Goal: Information Seeking & Learning: Learn about a topic

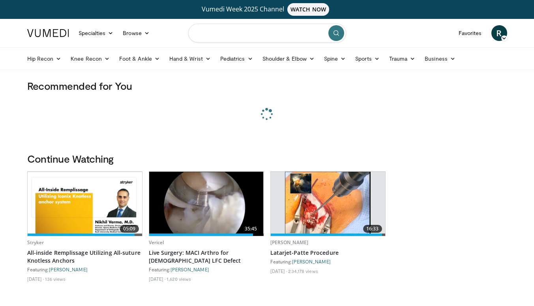
click at [252, 37] on input "Search topics, interventions" at bounding box center [267, 33] width 158 height 19
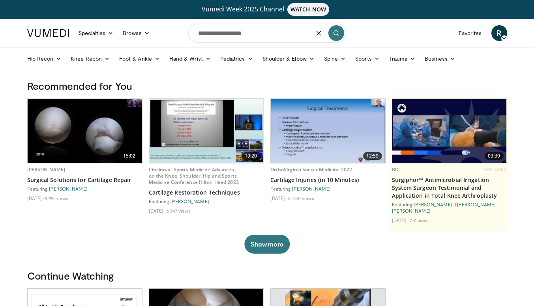
type input "**********"
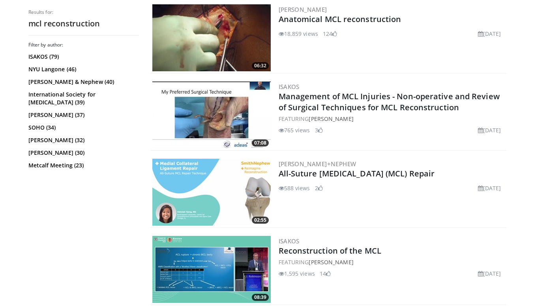
scroll to position [569, 0]
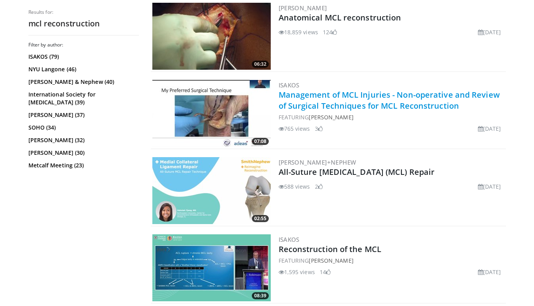
click at [405, 98] on link "Management of MCL Injuries - Non-operative and Review of Surgical Techniques fo…" at bounding box center [388, 101] width 221 height 22
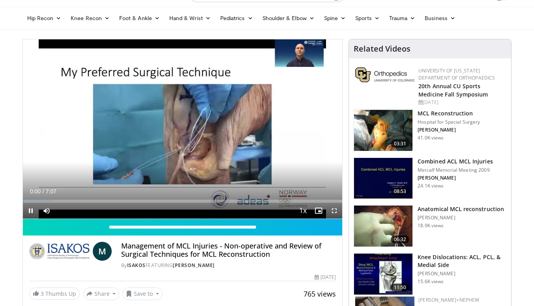
scroll to position [42, 0]
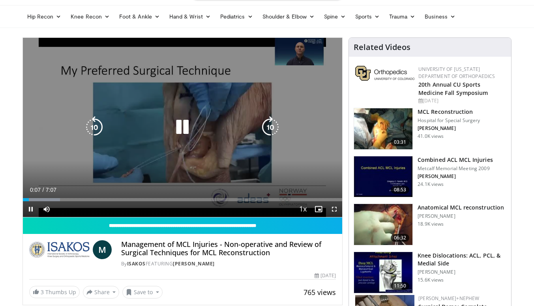
click at [290, 179] on div "10 seconds Tap to unmute" at bounding box center [182, 127] width 319 height 179
click at [215, 177] on div "10 seconds Tap to unmute" at bounding box center [182, 127] width 319 height 179
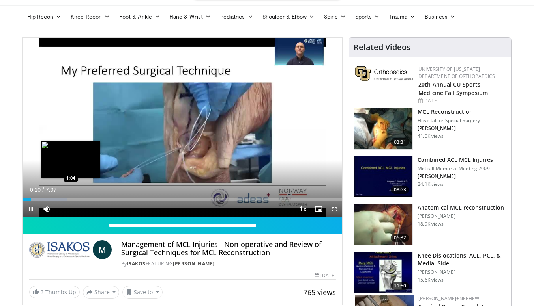
click at [71, 197] on div "Loaded : 13.93% 0:11 1:04" at bounding box center [182, 197] width 319 height 7
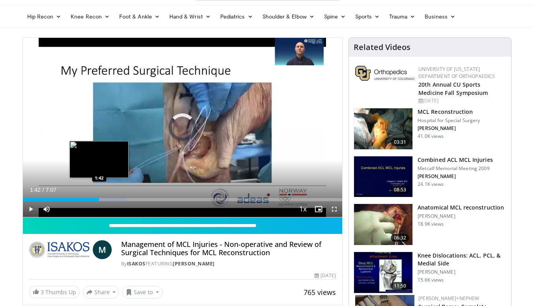
click at [99, 198] on div "Loaded : 32.51% 1:42 1:42" at bounding box center [182, 197] width 319 height 7
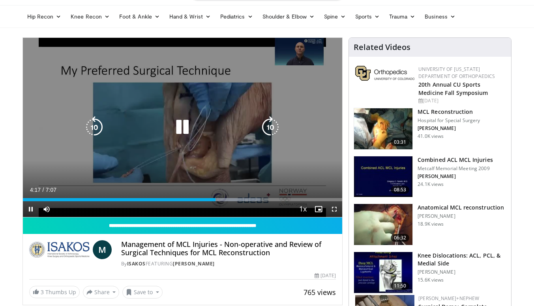
click at [185, 125] on icon "Video Player" at bounding box center [182, 127] width 22 height 22
click at [185, 129] on icon "Video Player" at bounding box center [182, 127] width 22 height 22
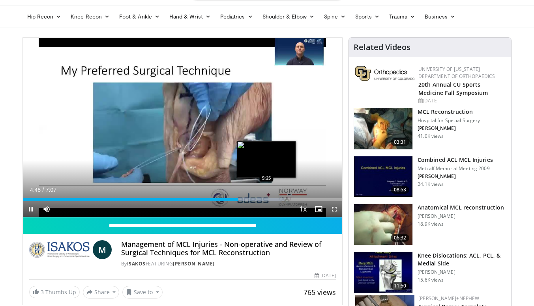
click at [266, 198] on div "Loaded : 81.93% 4:48 5:25" at bounding box center [182, 197] width 319 height 7
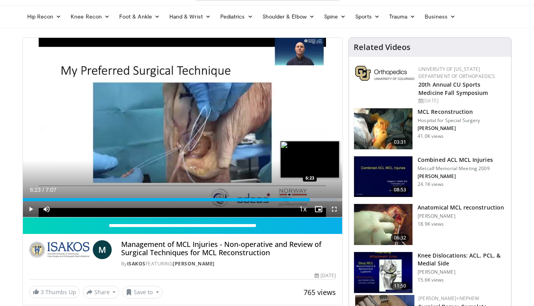
click at [310, 199] on div "Progress Bar" at bounding box center [301, 199] width 69 height 3
click at [304, 200] on div "Loaded : 100.00% 6:38 6:17" at bounding box center [182, 199] width 319 height 3
click at [298, 199] on div "6:20" at bounding box center [165, 199] width 284 height 3
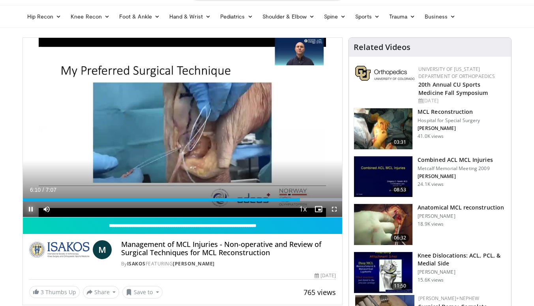
click at [36, 203] on span "Video Player" at bounding box center [31, 210] width 16 height 16
click at [28, 206] on span "Video Player" at bounding box center [31, 210] width 16 height 16
click at [395, 134] on img at bounding box center [383, 128] width 58 height 41
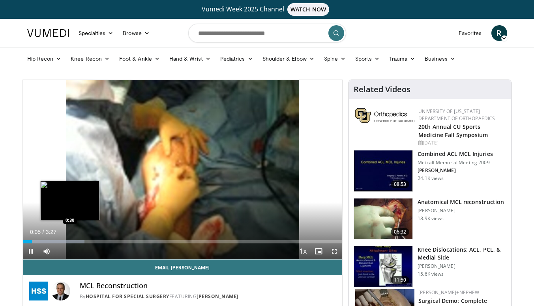
click at [70, 242] on div "Progress Bar" at bounding box center [54, 242] width 62 height 3
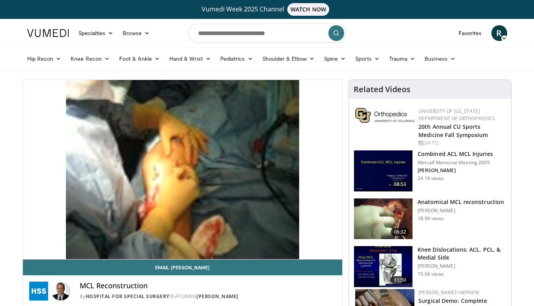
click at [329, 163] on div "10 seconds Tap to unmute" at bounding box center [182, 169] width 319 height 179
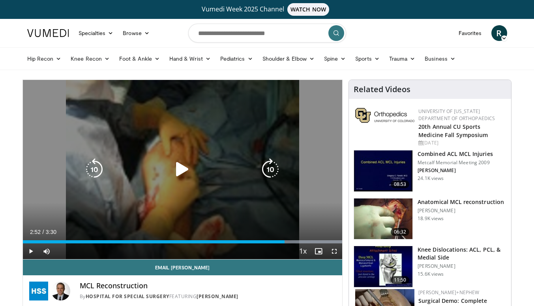
click at [168, 170] on div "Video Player" at bounding box center [182, 170] width 192 height 16
click at [186, 167] on icon "Video Player" at bounding box center [182, 170] width 22 height 22
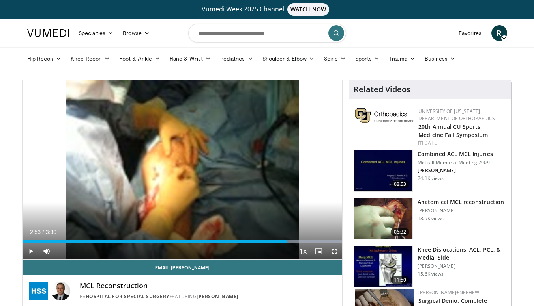
click at [186, 167] on div "10 seconds Tap to unmute" at bounding box center [182, 169] width 319 height 179
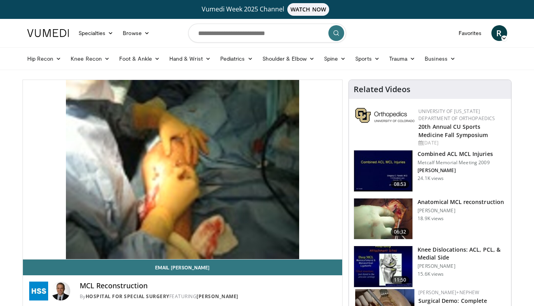
click at [400, 215] on img at bounding box center [383, 219] width 58 height 41
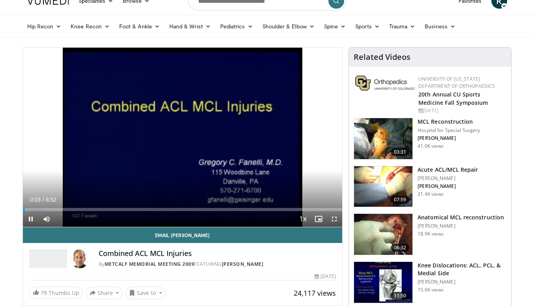
scroll to position [33, 0]
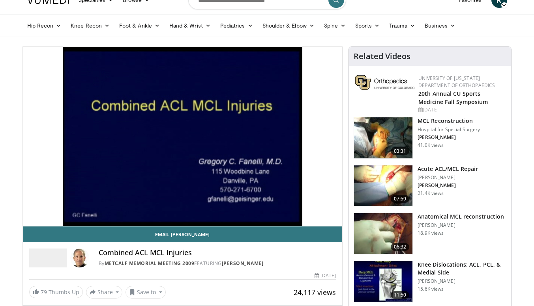
click at [436, 218] on h3 "Anatomical MCL reconstruction" at bounding box center [460, 217] width 86 height 8
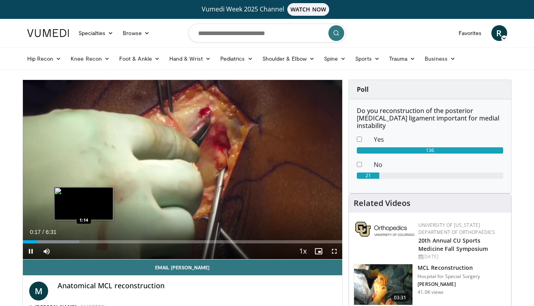
click at [83, 241] on div "Loaded : 17.74% 0:17 1:14" at bounding box center [182, 242] width 319 height 3
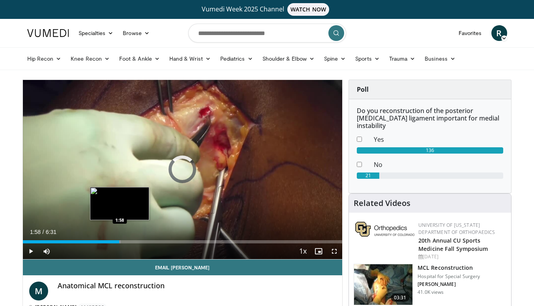
click at [119, 241] on div "Progress Bar" at bounding box center [100, 242] width 41 height 3
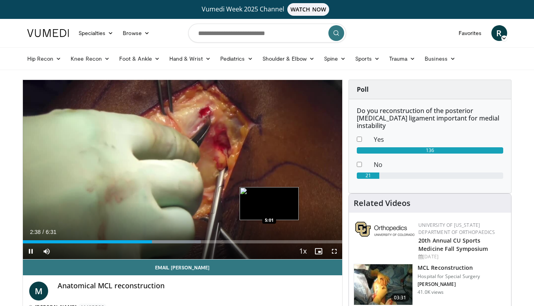
click at [269, 243] on div "Loaded : 55.78% 2:38 5:01" at bounding box center [182, 242] width 319 height 3
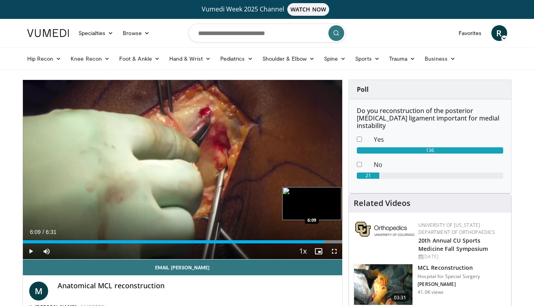
click at [324, 242] on div "Progress Bar" at bounding box center [305, 242] width 73 height 3
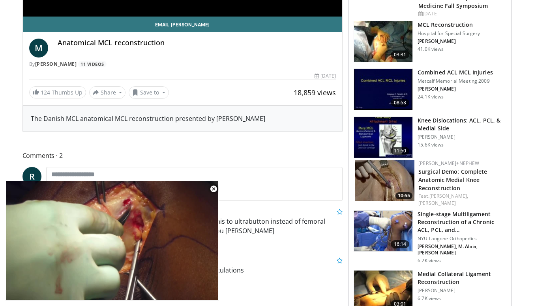
scroll to position [244, 0]
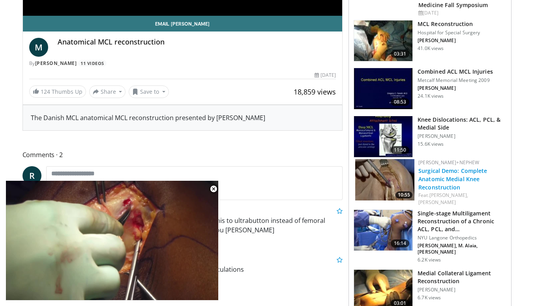
click at [451, 167] on link "Surgical Demo: Complete Anatomic Medial Knee Reconstruction" at bounding box center [452, 179] width 69 height 24
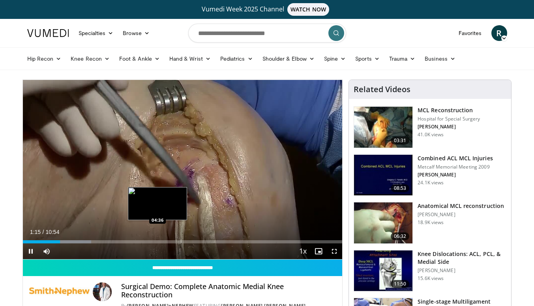
click at [158, 240] on div "Loaded : 21.37% 01:15 04:36" at bounding box center [182, 239] width 319 height 7
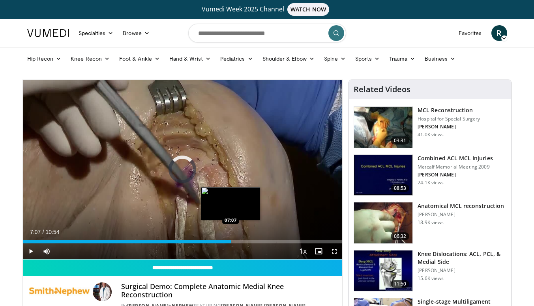
click at [231, 243] on div "Loaded : 44.39% 07:07 07:07" at bounding box center [182, 242] width 319 height 3
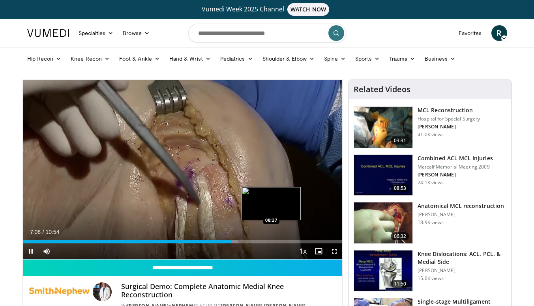
click at [272, 242] on div "Loaded : 67.34% 07:08 08:27" at bounding box center [182, 242] width 319 height 3
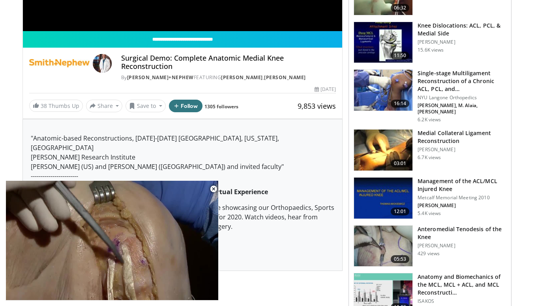
scroll to position [231, 0]
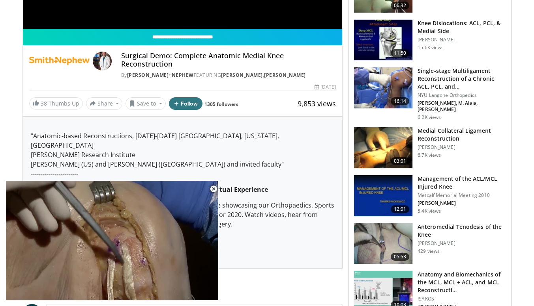
click at [433, 127] on h3 "Medial Collateral Ligament Reconstruction" at bounding box center [461, 135] width 89 height 16
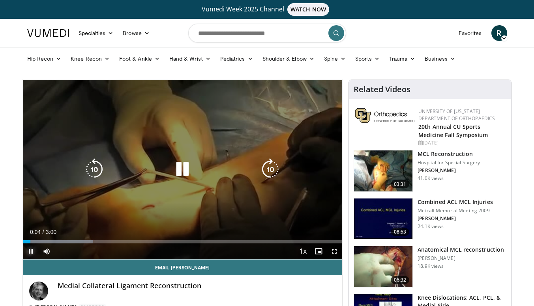
click at [31, 251] on span "Video Player" at bounding box center [31, 252] width 16 height 16
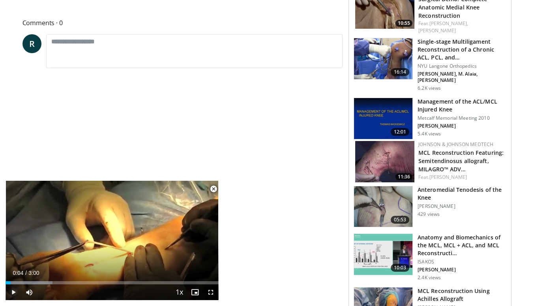
scroll to position [354, 0]
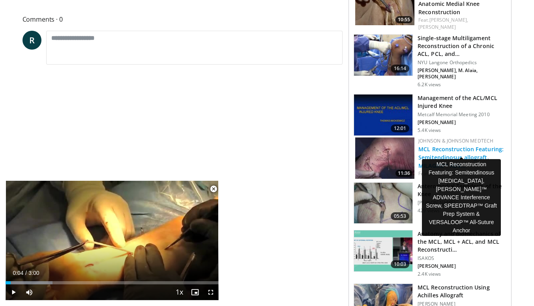
click at [446, 146] on link "MCL Reconstruction Featuring: Semitendinosus allograft, MILAGRO™ ADV…" at bounding box center [460, 158] width 85 height 24
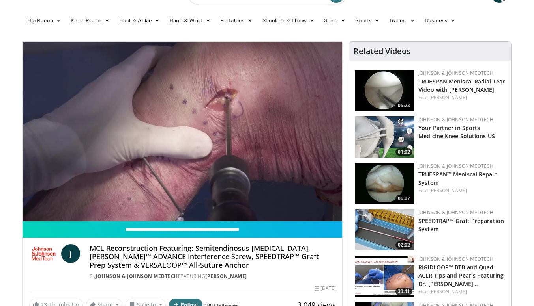
scroll to position [43, 0]
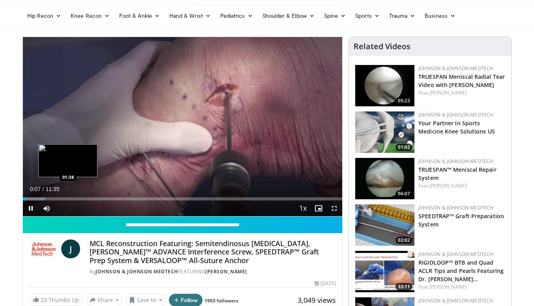
click at [68, 196] on div "Loaded : 7.12% 00:07 01:38" at bounding box center [182, 196] width 319 height 7
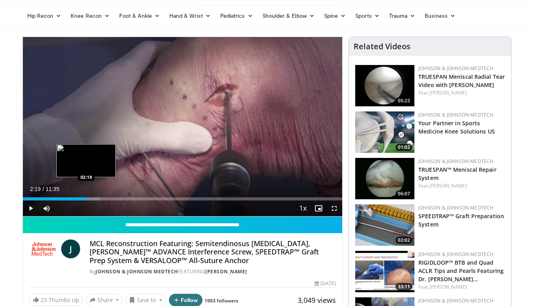
click at [86, 198] on div "Loaded : 24.23% 02:19 02:18" at bounding box center [182, 199] width 319 height 3
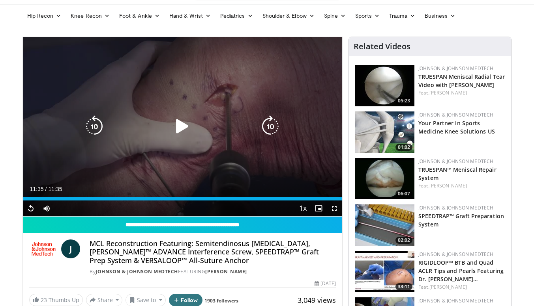
click at [184, 125] on icon "Video Player" at bounding box center [182, 127] width 22 height 22
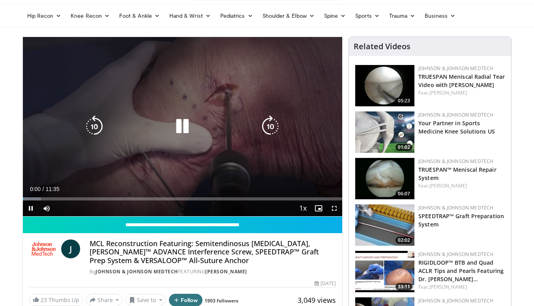
click at [183, 128] on icon "Video Player" at bounding box center [182, 127] width 22 height 22
click at [178, 120] on icon "Video Player" at bounding box center [182, 127] width 22 height 22
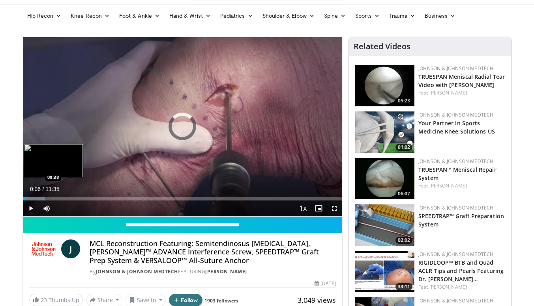
click at [40, 198] on div "Loaded : 7.12% 00:06 00:38" at bounding box center [182, 199] width 319 height 3
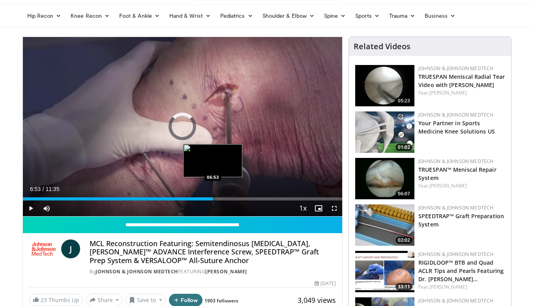
click at [213, 198] on div "Loaded : 27.08% 02:02 06:53" at bounding box center [182, 199] width 319 height 3
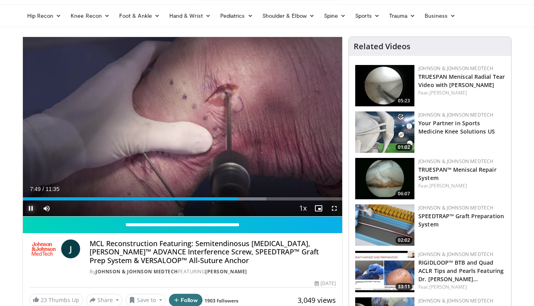
click at [32, 207] on span "Video Player" at bounding box center [31, 209] width 16 height 16
click at [29, 206] on span "Video Player" at bounding box center [31, 209] width 16 height 16
click at [32, 207] on span "Video Player" at bounding box center [31, 209] width 16 height 16
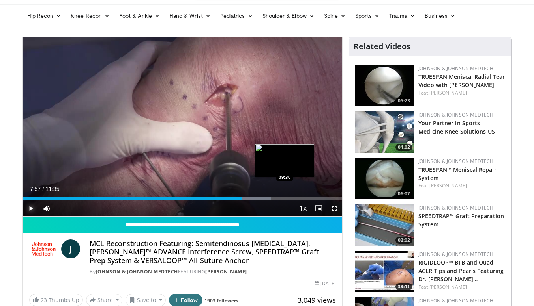
click at [285, 198] on div "Loaded : 77.70% 07:57 09:30" at bounding box center [182, 199] width 319 height 3
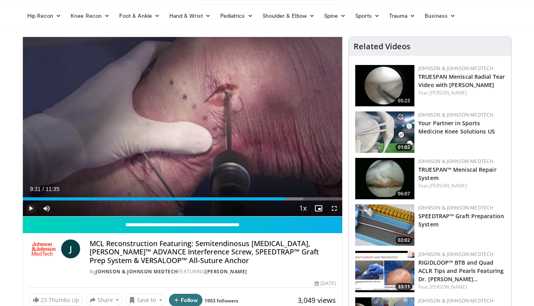
click at [30, 202] on span "Video Player" at bounding box center [31, 209] width 16 height 16
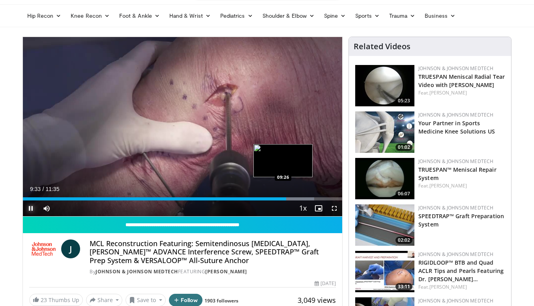
click at [283, 198] on div "09:33" at bounding box center [154, 199] width 263 height 3
click at [31, 210] on span "Video Player" at bounding box center [31, 209] width 16 height 16
